Goal: Communication & Community: Connect with others

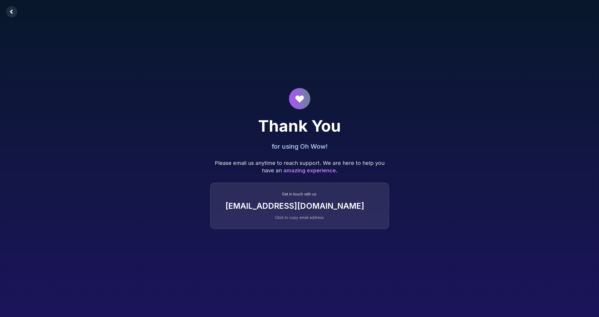
click at [9, 11] on rect at bounding box center [11, 11] width 11 height 11
click at [305, 173] on span "amazing experience" at bounding box center [310, 170] width 52 height 6
drag, startPoint x: 302, startPoint y: 145, endPoint x: 293, endPoint y: 120, distance: 27.1
click at [302, 145] on h2 "for using Oh Wow!" at bounding box center [299, 146] width 179 height 9
drag, startPoint x: 293, startPoint y: 120, endPoint x: 273, endPoint y: 168, distance: 52.4
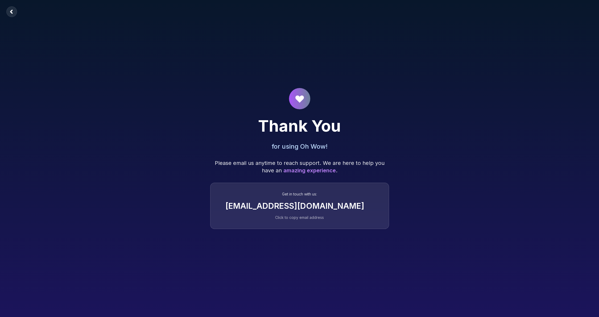
click at [293, 120] on h1 "Thank You" at bounding box center [299, 126] width 179 height 16
click at [272, 169] on p "Please email us anytime to reach support. We are here to help you have an amazi…" at bounding box center [299, 166] width 179 height 15
drag, startPoint x: 268, startPoint y: 166, endPoint x: 317, endPoint y: 163, distance: 49.3
click at [317, 163] on p "Please email us anytime to reach support. We are here to help you have an amazi…" at bounding box center [299, 166] width 179 height 15
drag, startPoint x: 317, startPoint y: 163, endPoint x: 310, endPoint y: 163, distance: 7.2
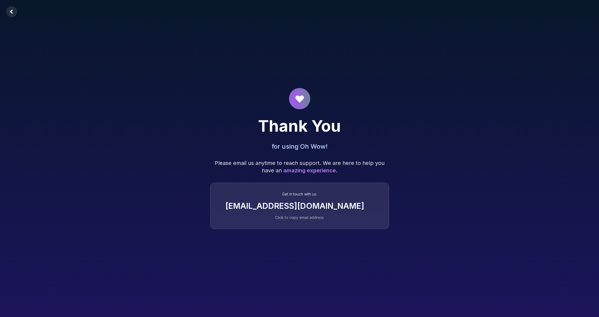
click at [317, 163] on p "Please email us anytime to reach support. We are here to help you have an amazi…" at bounding box center [299, 166] width 179 height 15
click at [10, 11] on rect at bounding box center [11, 11] width 11 height 11
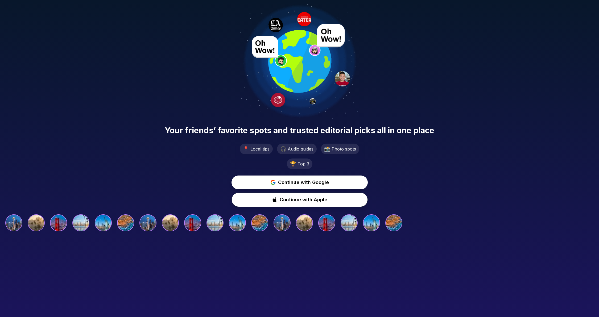
click at [87, 149] on div "Your friends’ favorite spots and trusted editorial picks all in one place 📍 Loc…" at bounding box center [299, 117] width 599 height 235
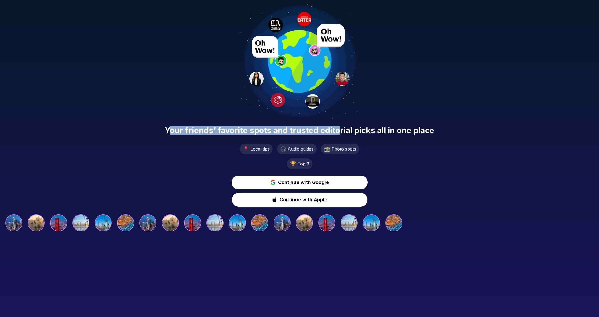
drag, startPoint x: 184, startPoint y: 131, endPoint x: 339, endPoint y: 139, distance: 154.9
click at [339, 135] on span "Your friends’ favorite spots and trusted editorial picks all in one place" at bounding box center [300, 131] width 270 height 10
click at [306, 183] on span "Continue with Google" at bounding box center [303, 182] width 51 height 7
